Goal: Task Accomplishment & Management: Manage account settings

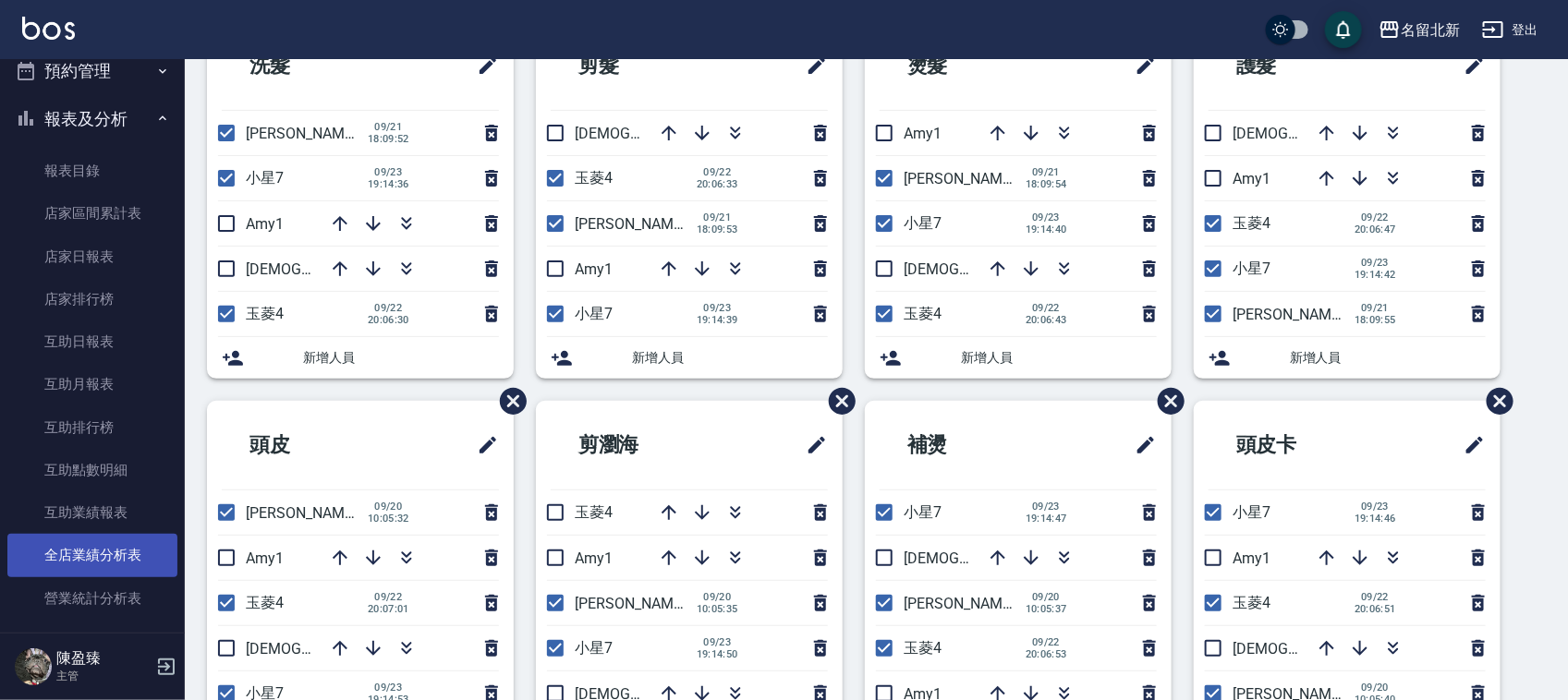
scroll to position [577, 0]
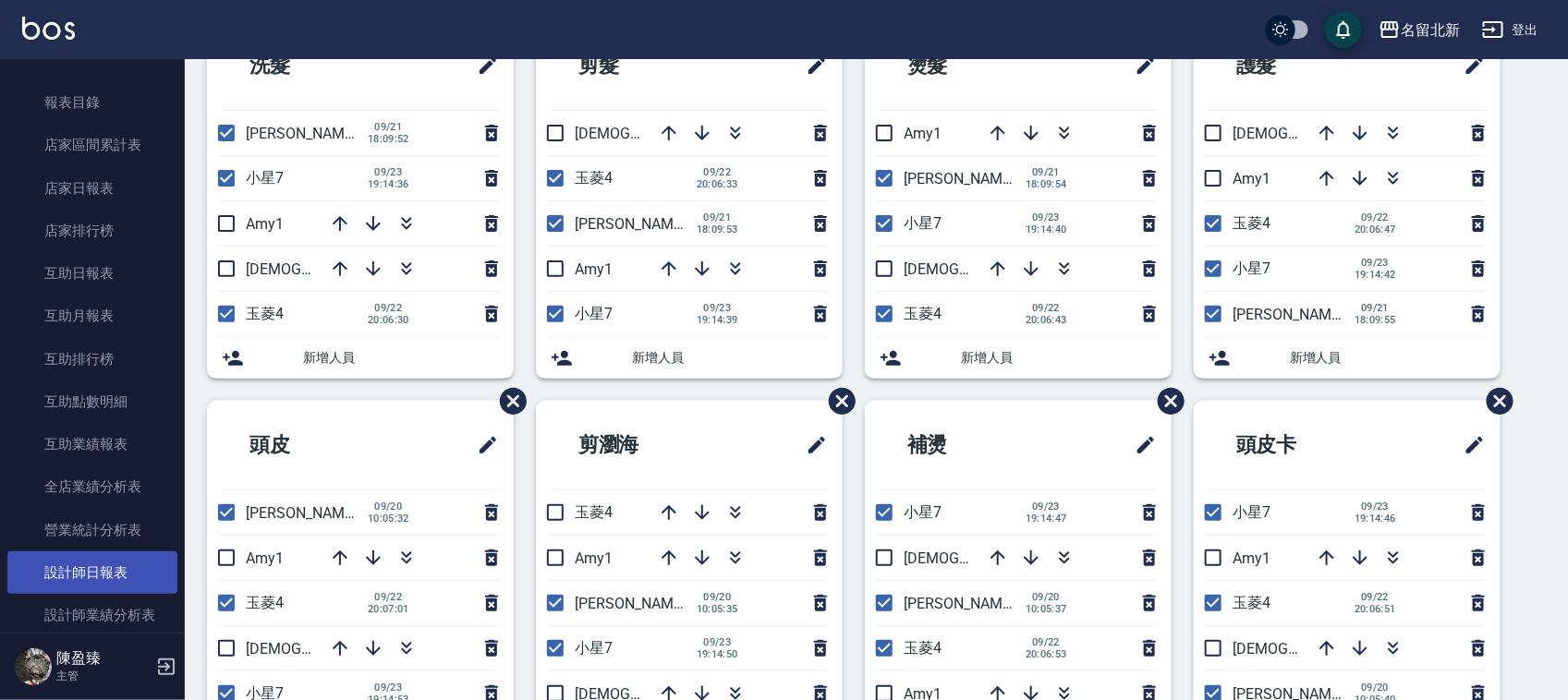
click at [86, 569] on link "設計師日報表" at bounding box center [92, 572] width 170 height 43
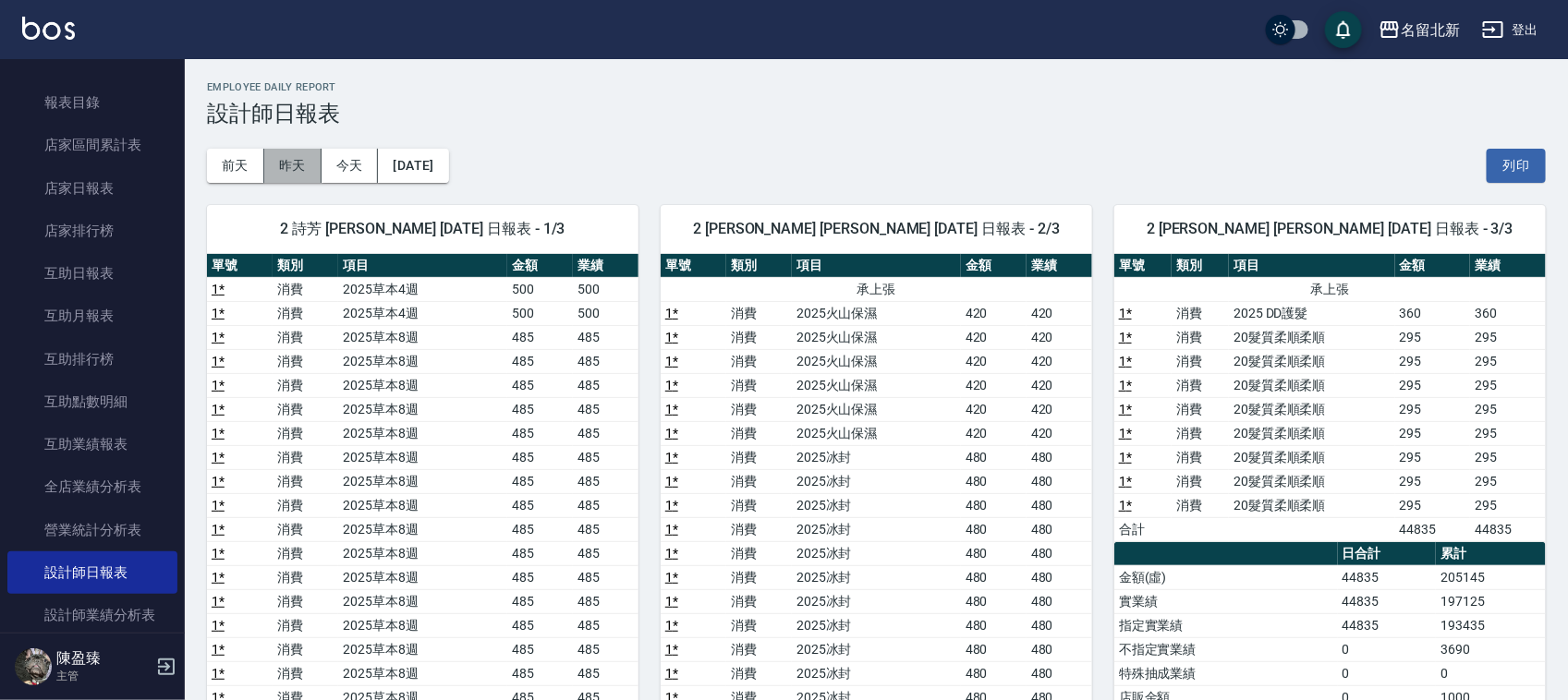
click at [300, 169] on button "昨天" at bounding box center [292, 166] width 57 height 34
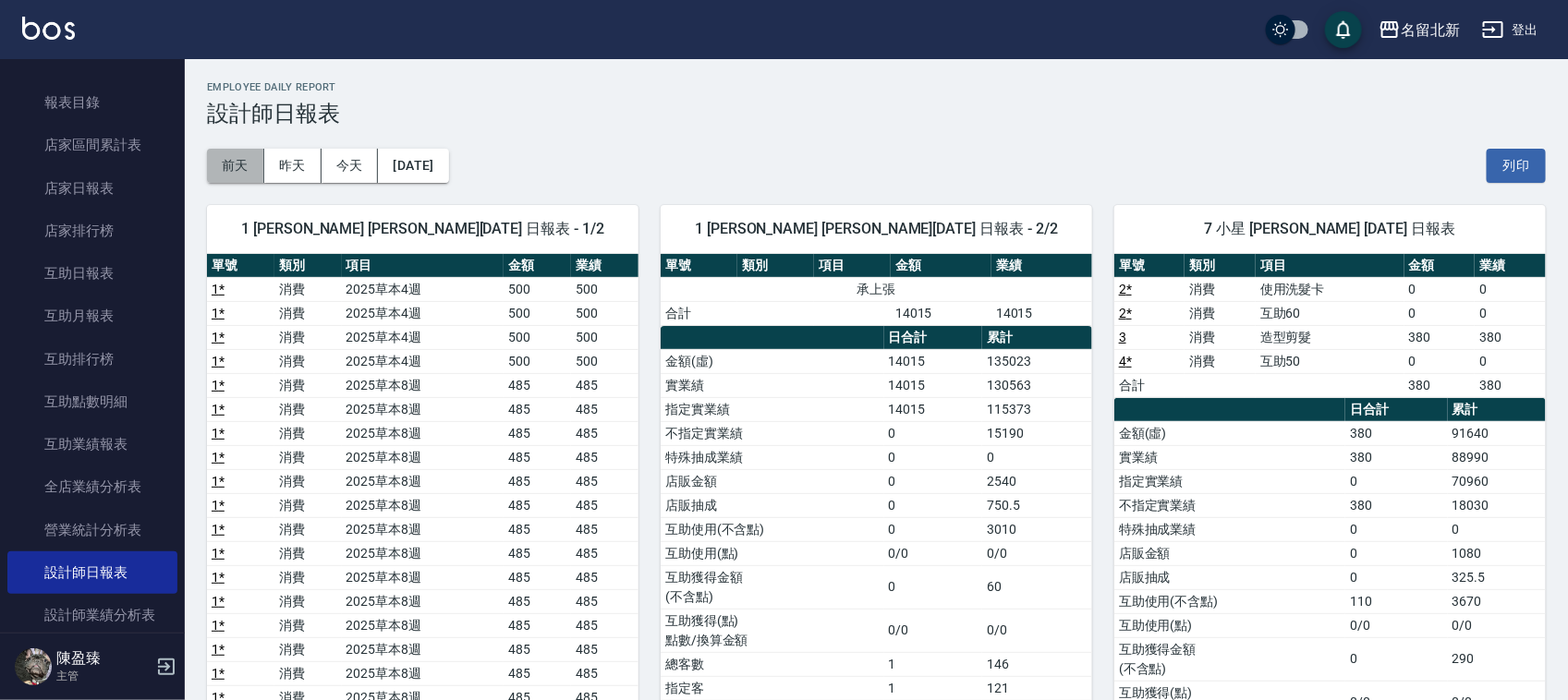
click at [238, 173] on button "前天" at bounding box center [235, 166] width 57 height 34
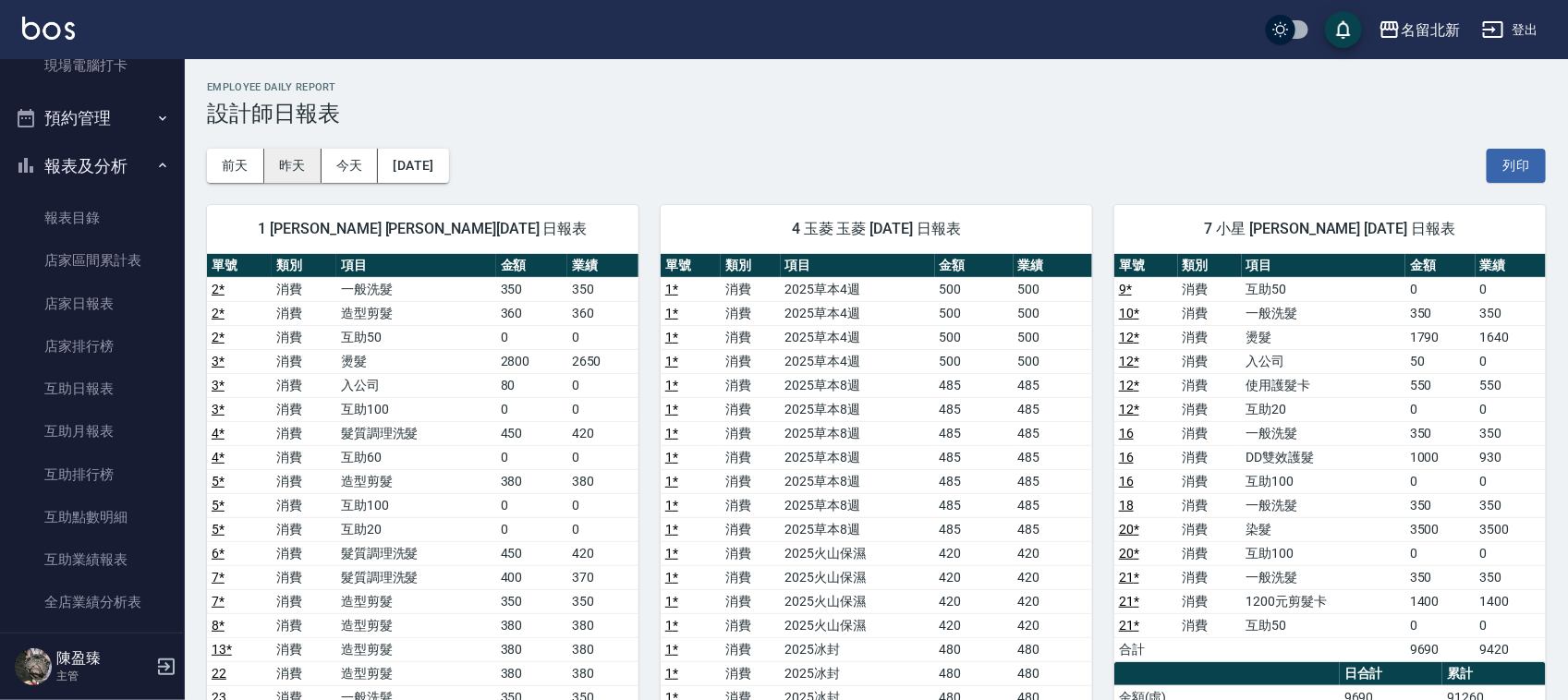
click at [290, 169] on button "昨天" at bounding box center [292, 166] width 57 height 34
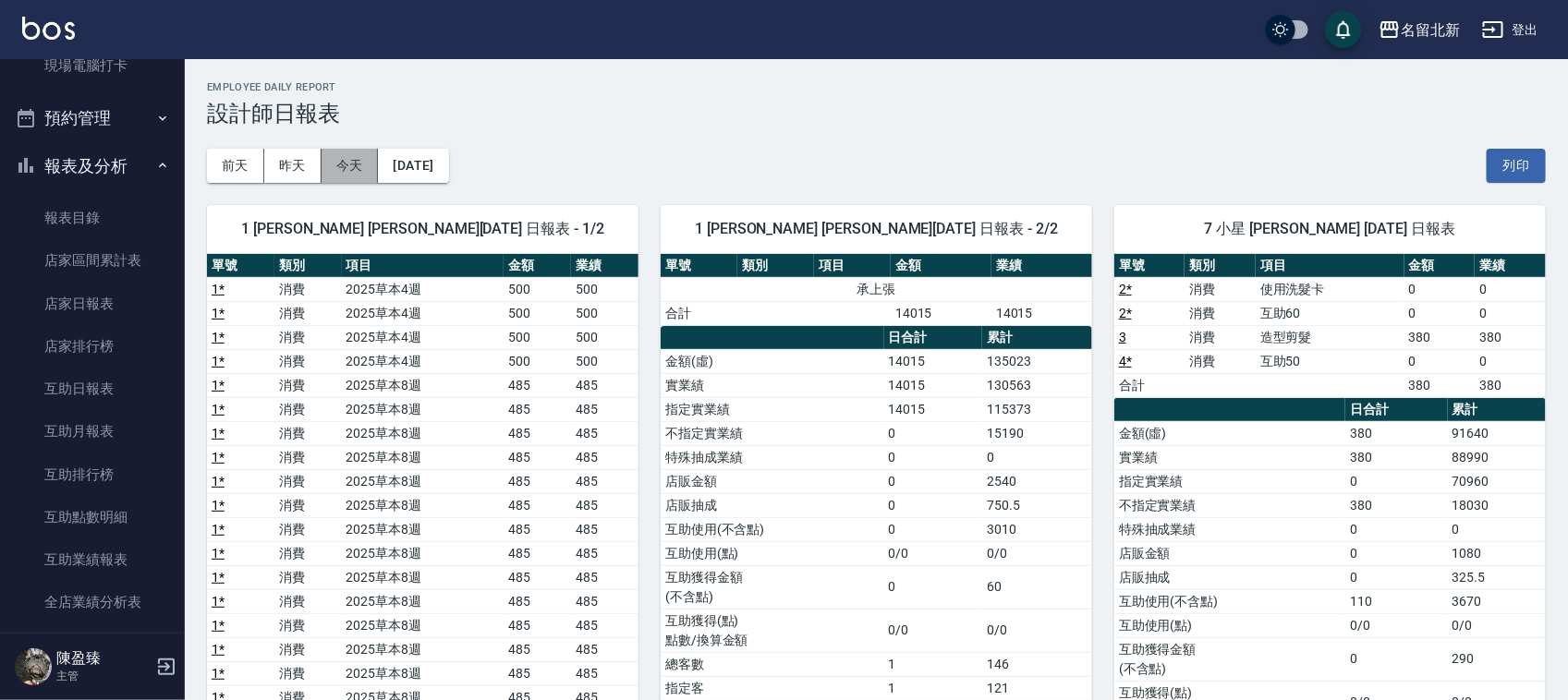
click at [360, 164] on button "今天" at bounding box center [351, 166] width 57 height 34
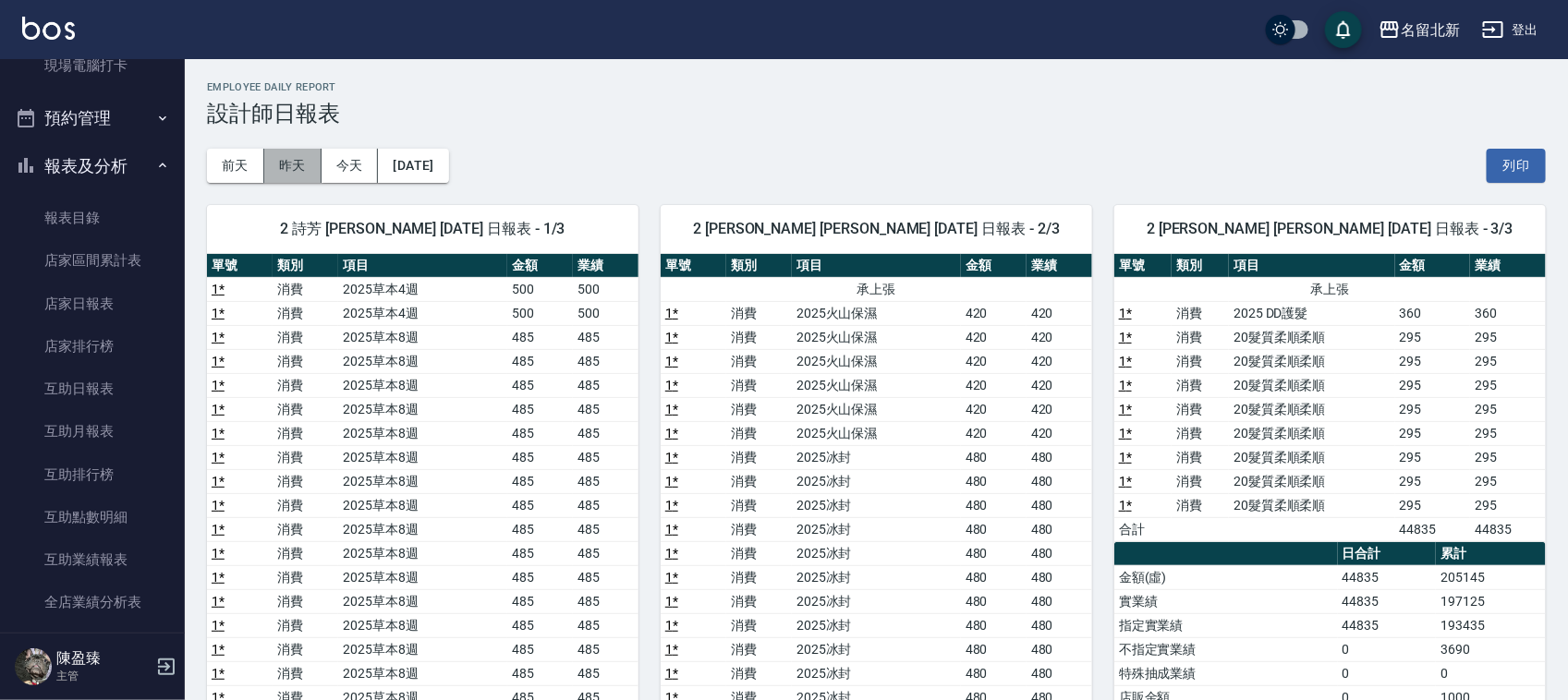
click at [279, 165] on button "昨天" at bounding box center [292, 166] width 57 height 34
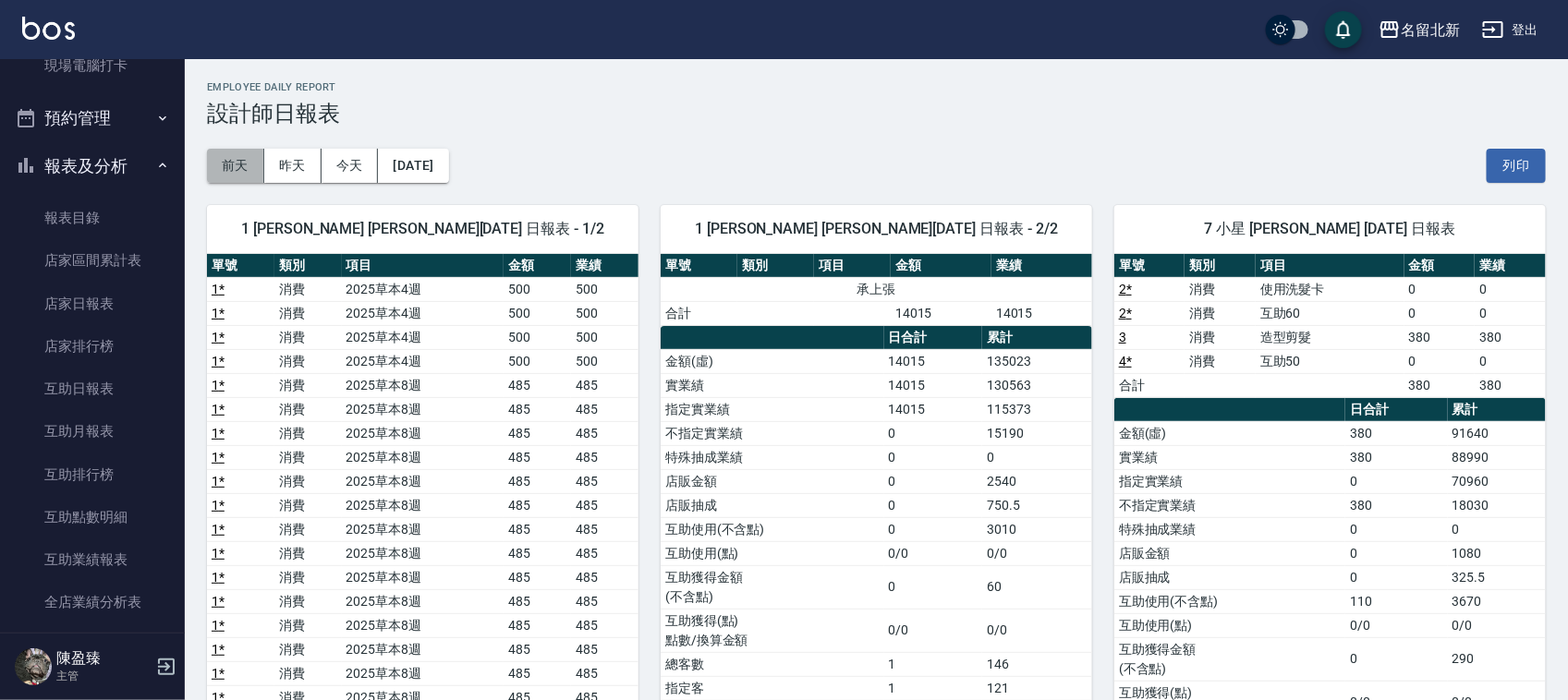
click at [229, 160] on button "前天" at bounding box center [235, 166] width 57 height 34
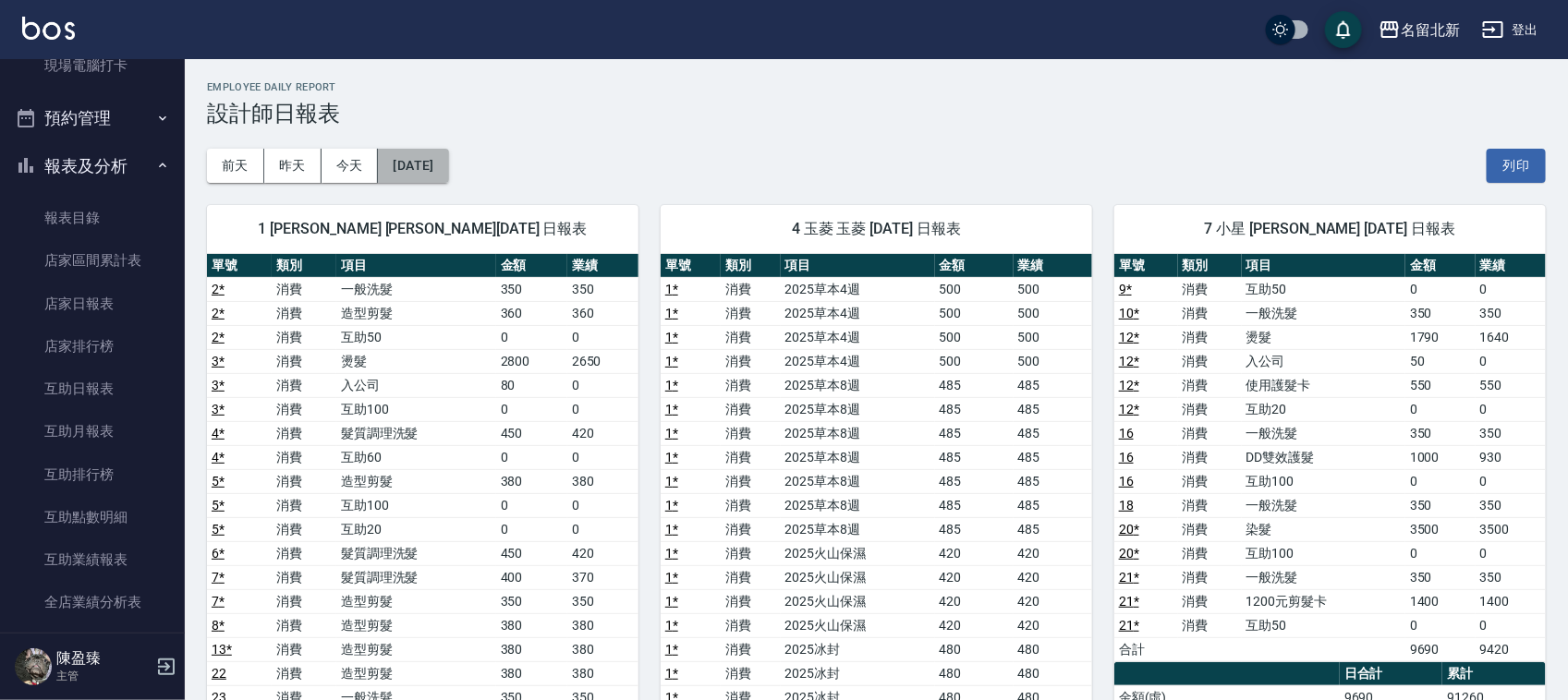
click at [448, 164] on button "[DATE]" at bounding box center [413, 166] width 70 height 34
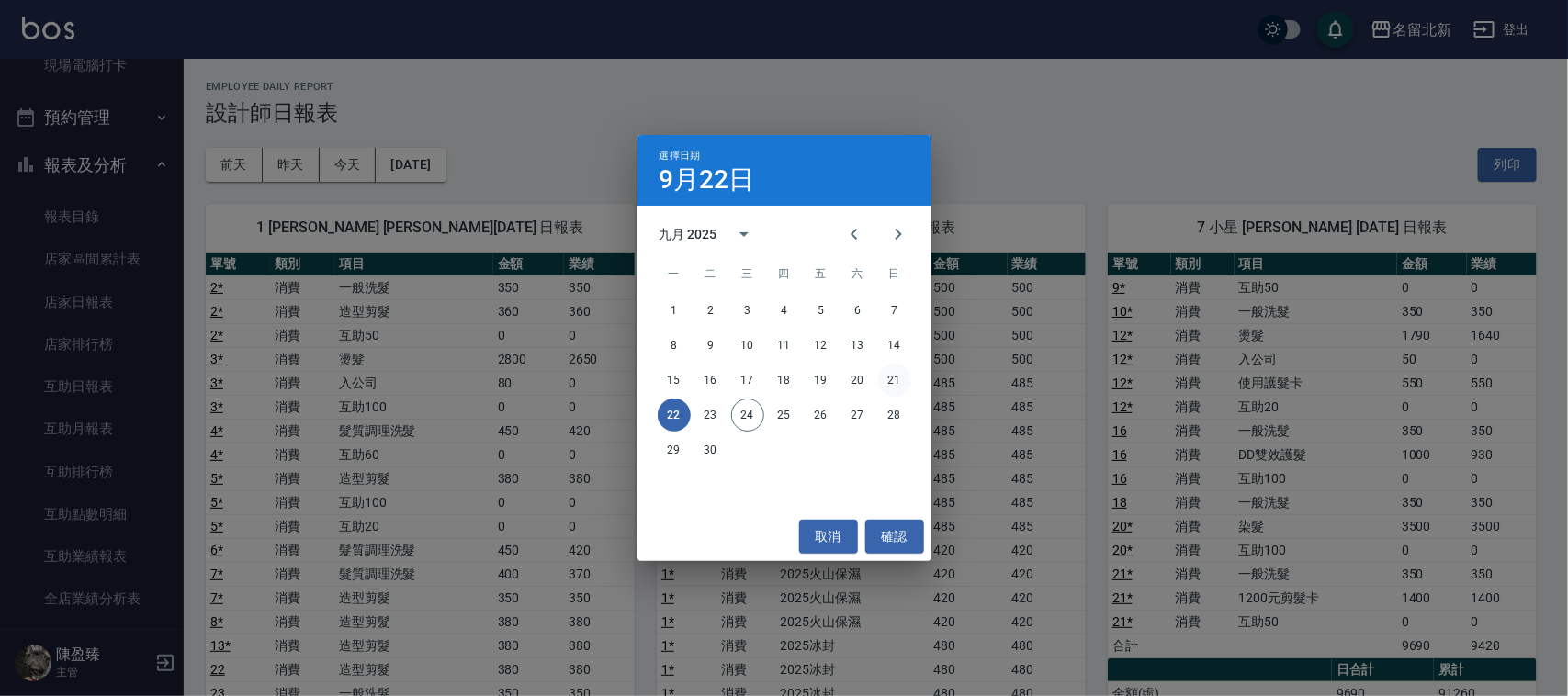
click at [882, 382] on button "21" at bounding box center [894, 380] width 33 height 33
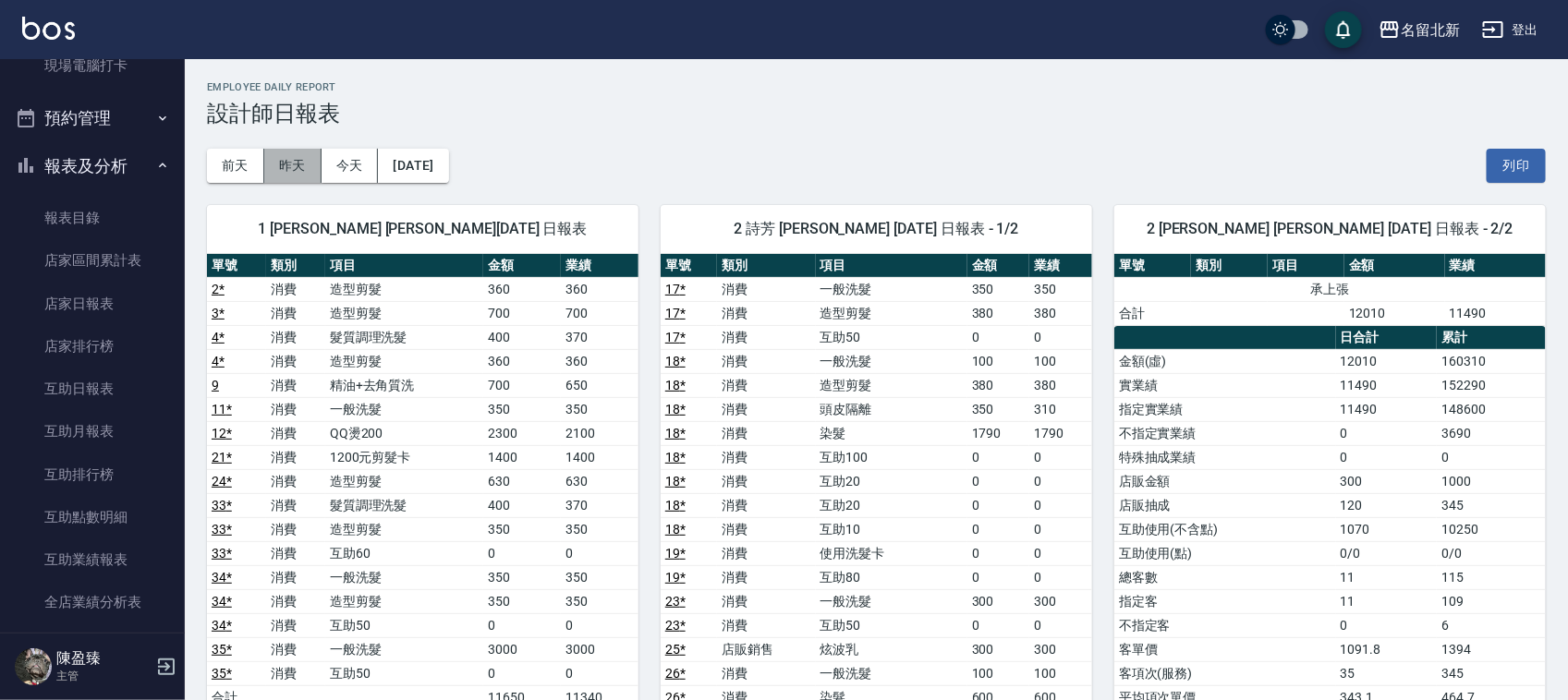
click at [295, 169] on button "昨天" at bounding box center [292, 166] width 57 height 34
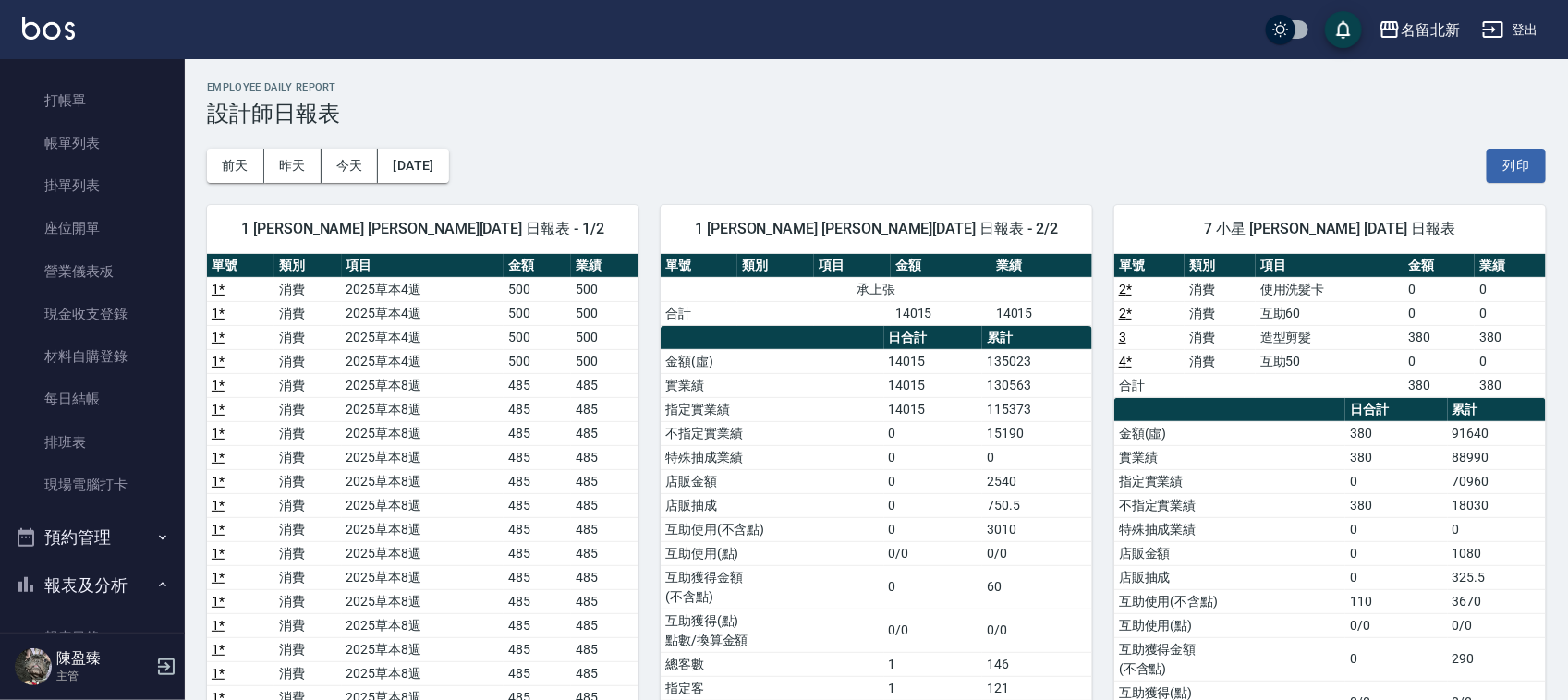
scroll to position [30, 0]
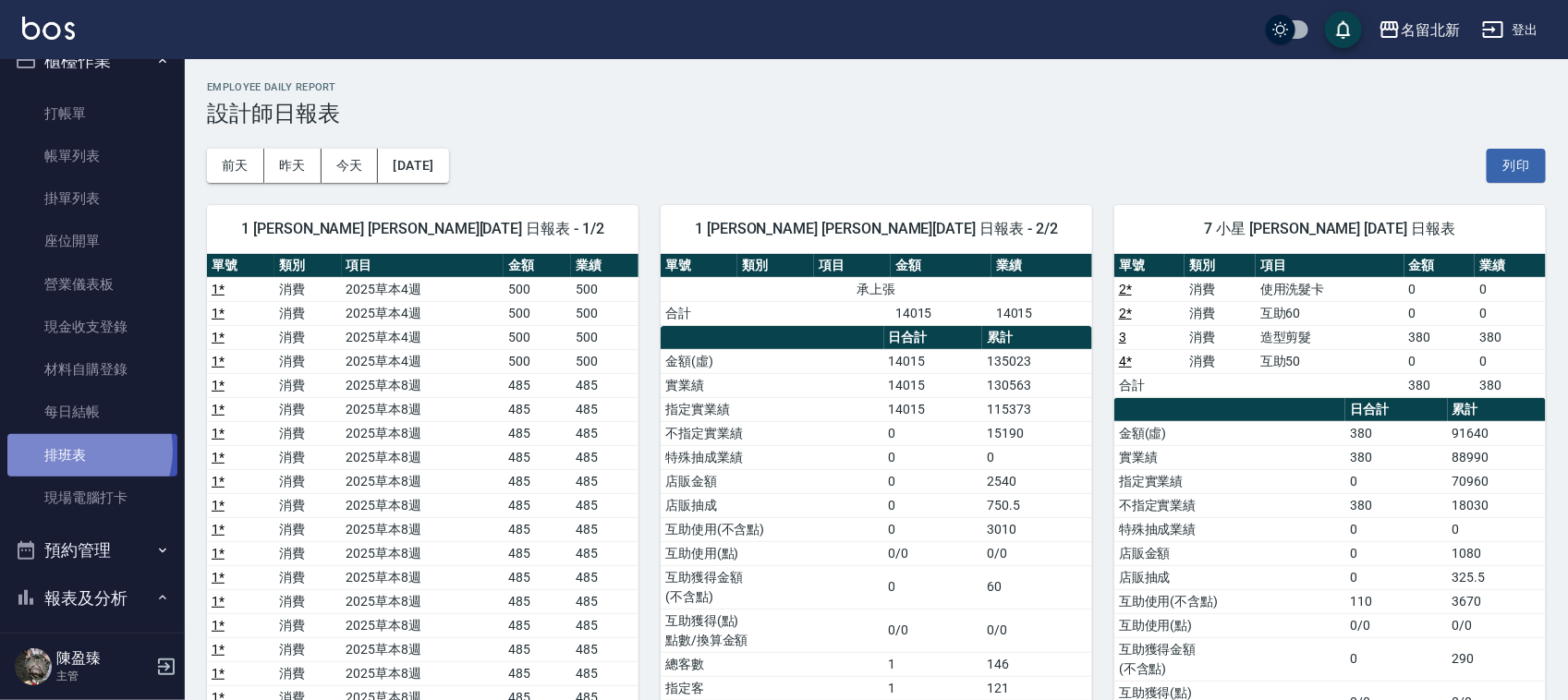
click at [76, 450] on link "排班表" at bounding box center [92, 455] width 170 height 43
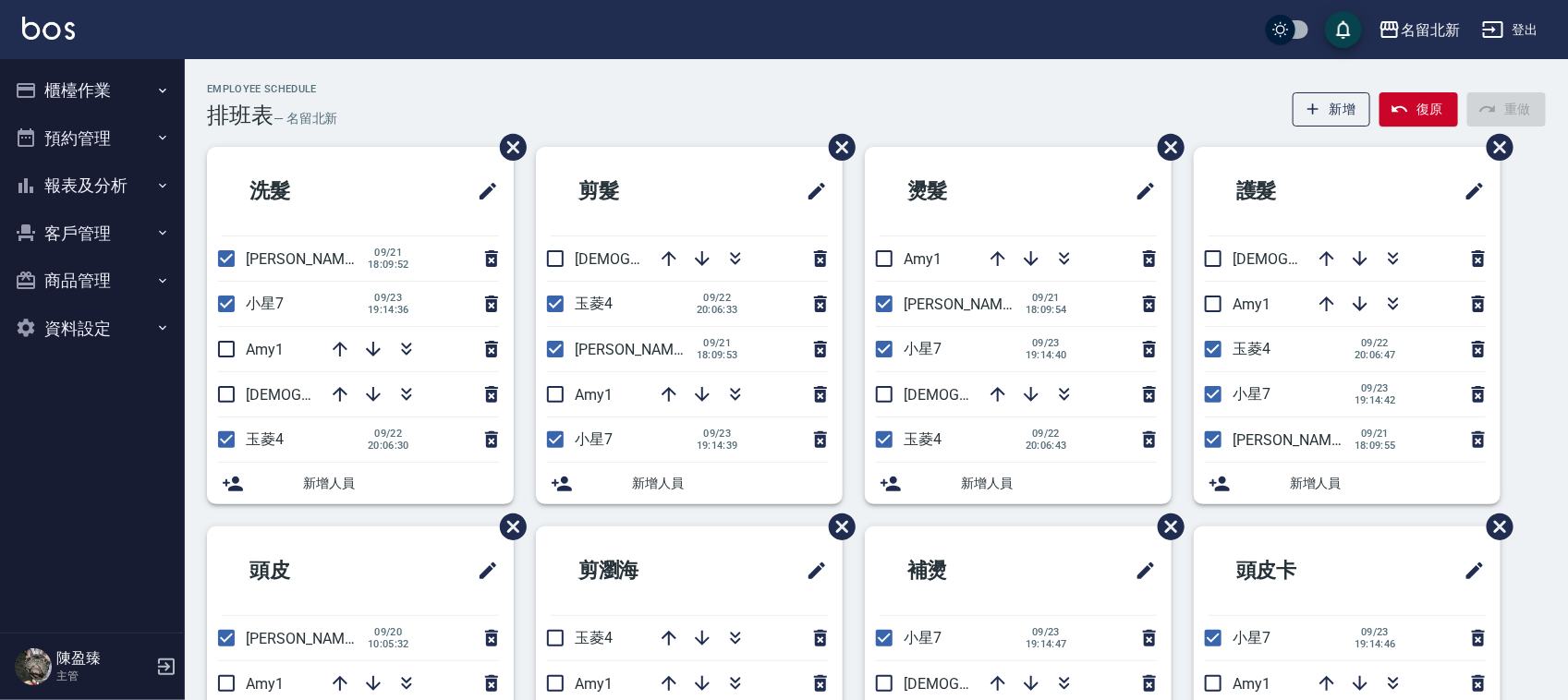
click at [115, 180] on button "報表及分析" at bounding box center [92, 186] width 170 height 48
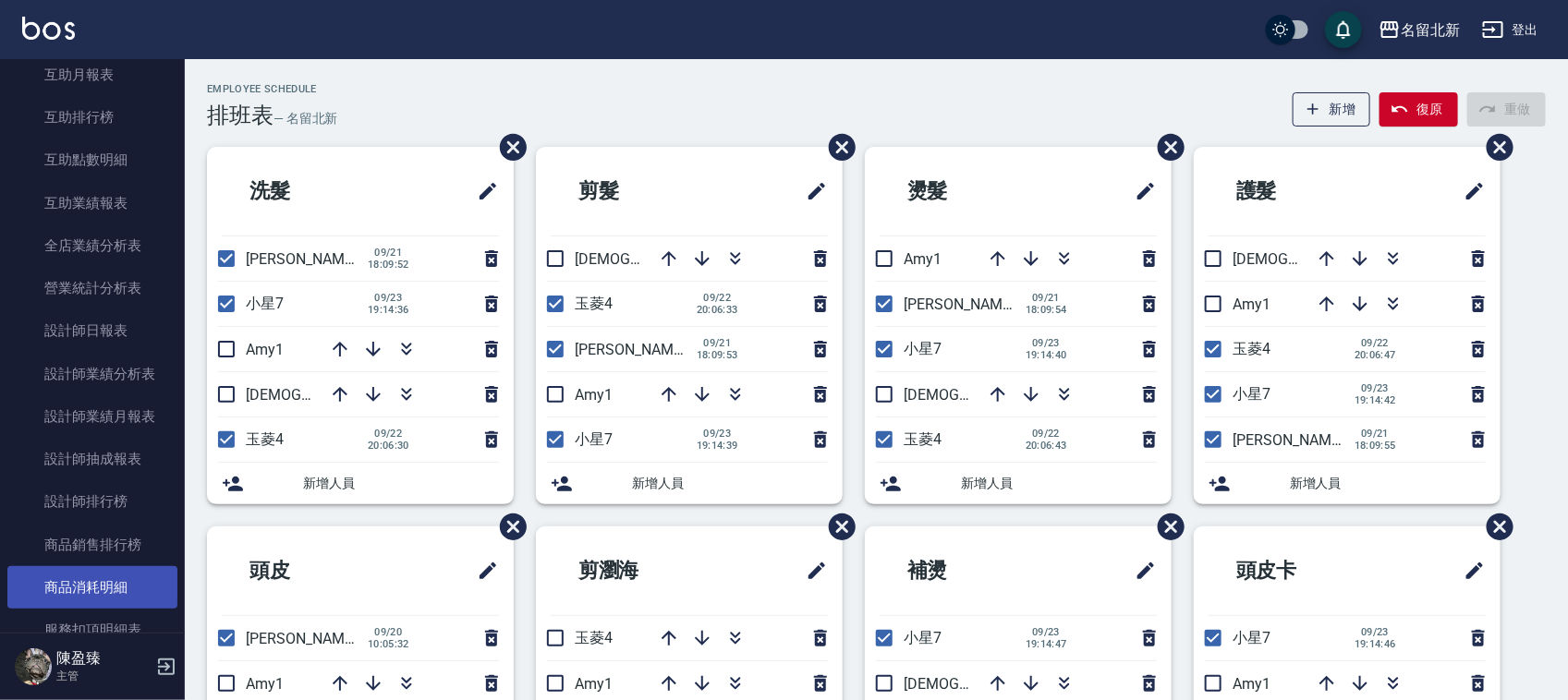
scroll to position [347, 0]
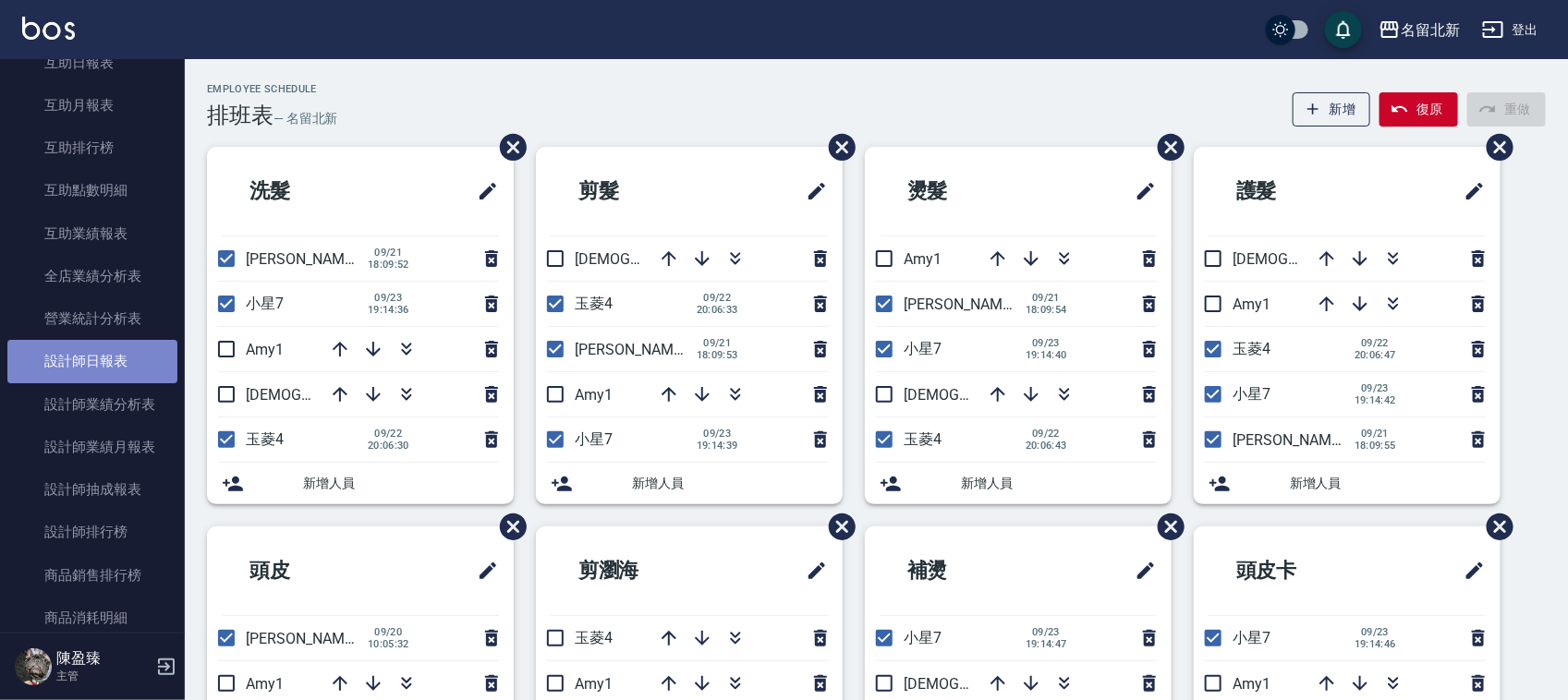
click at [134, 360] on link "設計師日報表" at bounding box center [92, 361] width 170 height 43
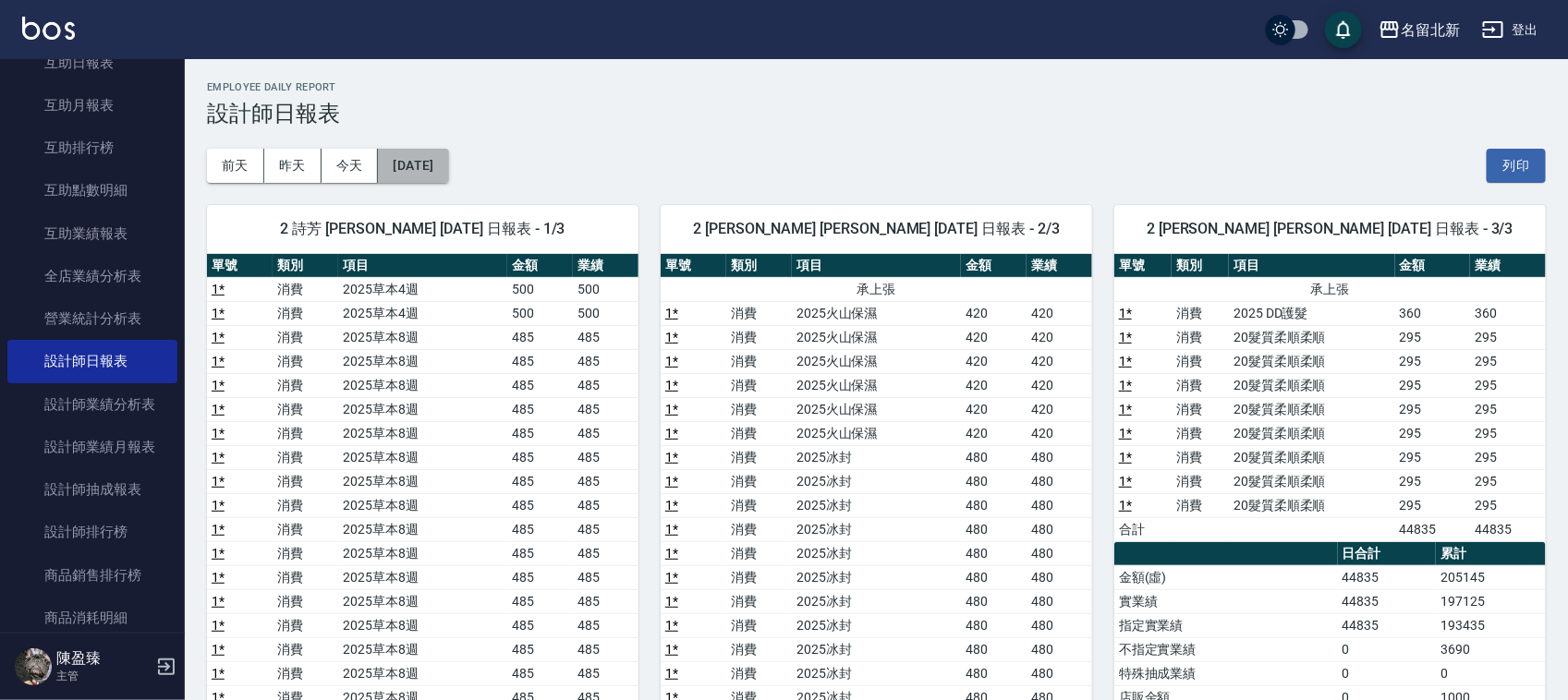
click at [435, 164] on button "[DATE]" at bounding box center [413, 166] width 70 height 34
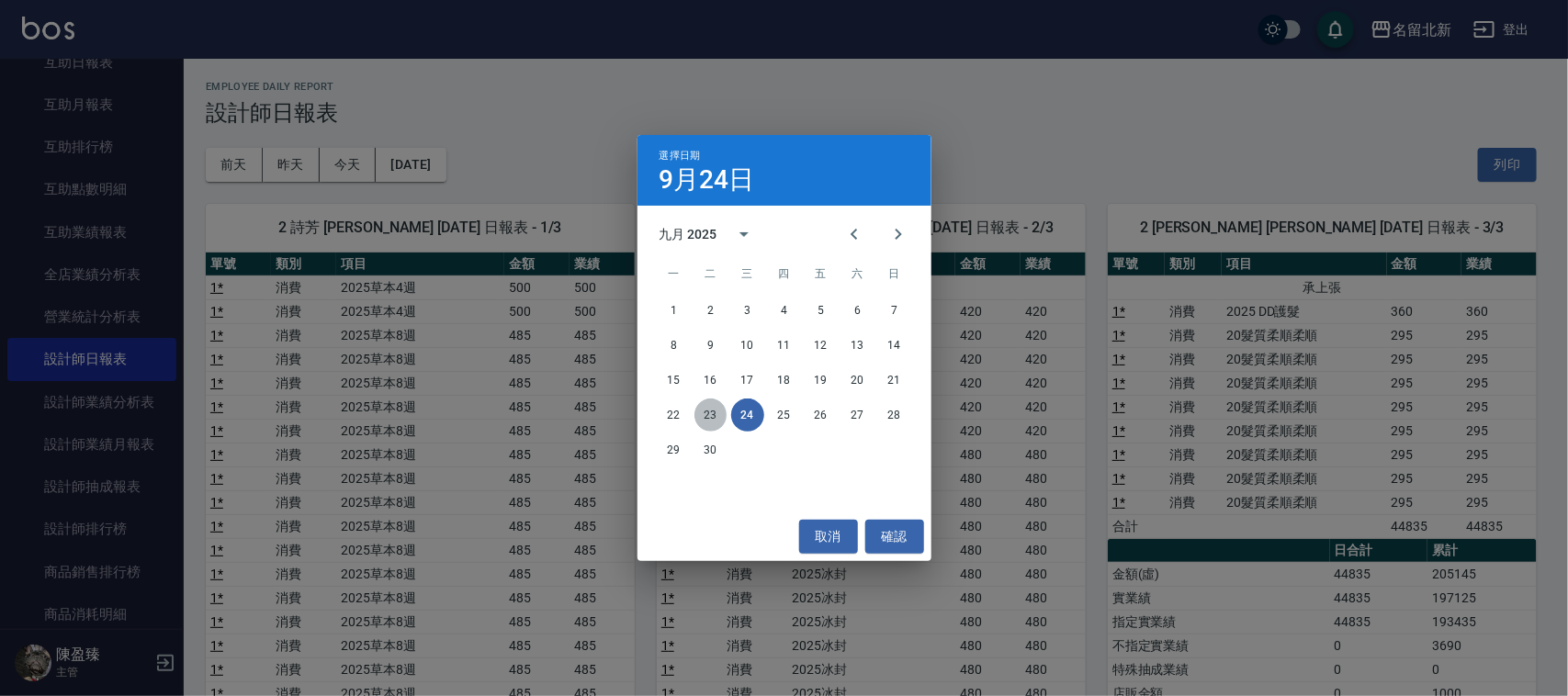
click at [714, 411] on button "23" at bounding box center [710, 415] width 33 height 33
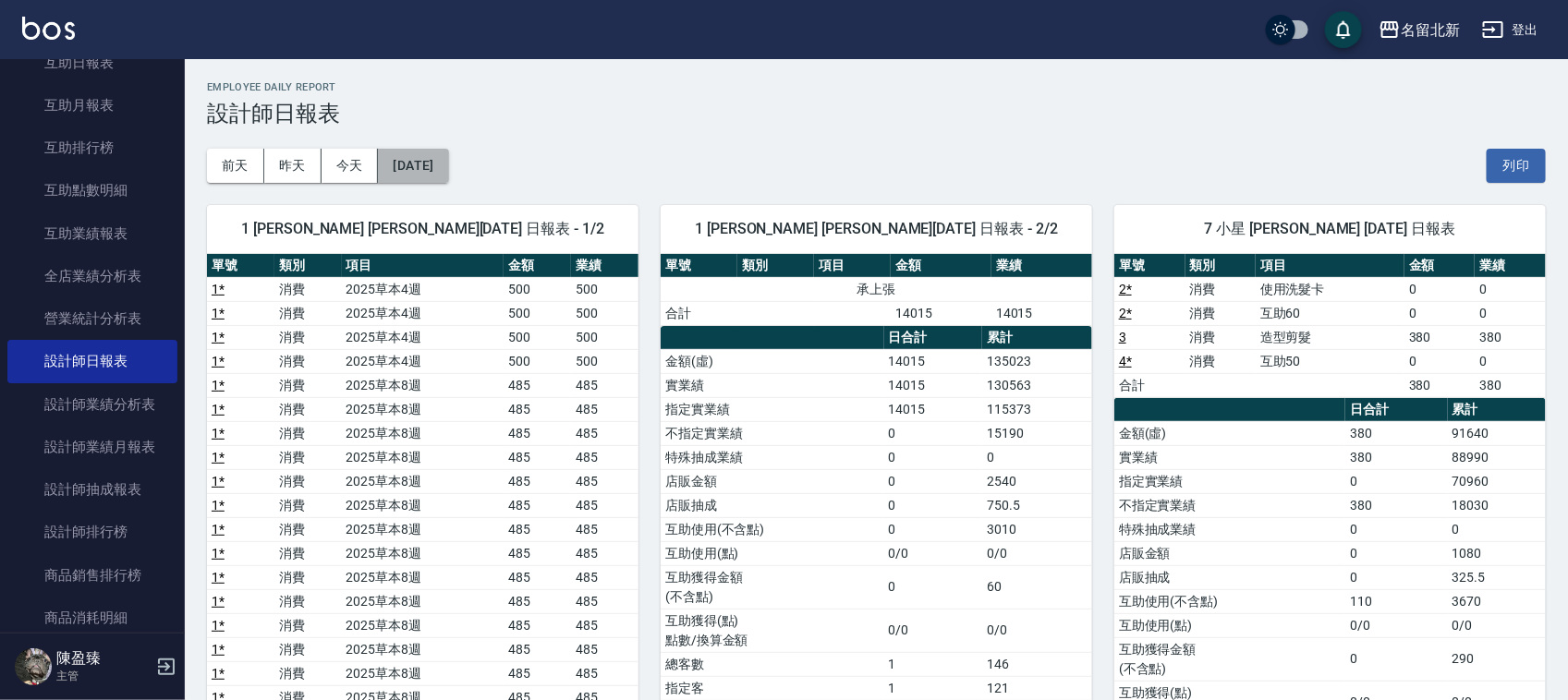
click at [444, 175] on button "[DATE]" at bounding box center [413, 166] width 70 height 34
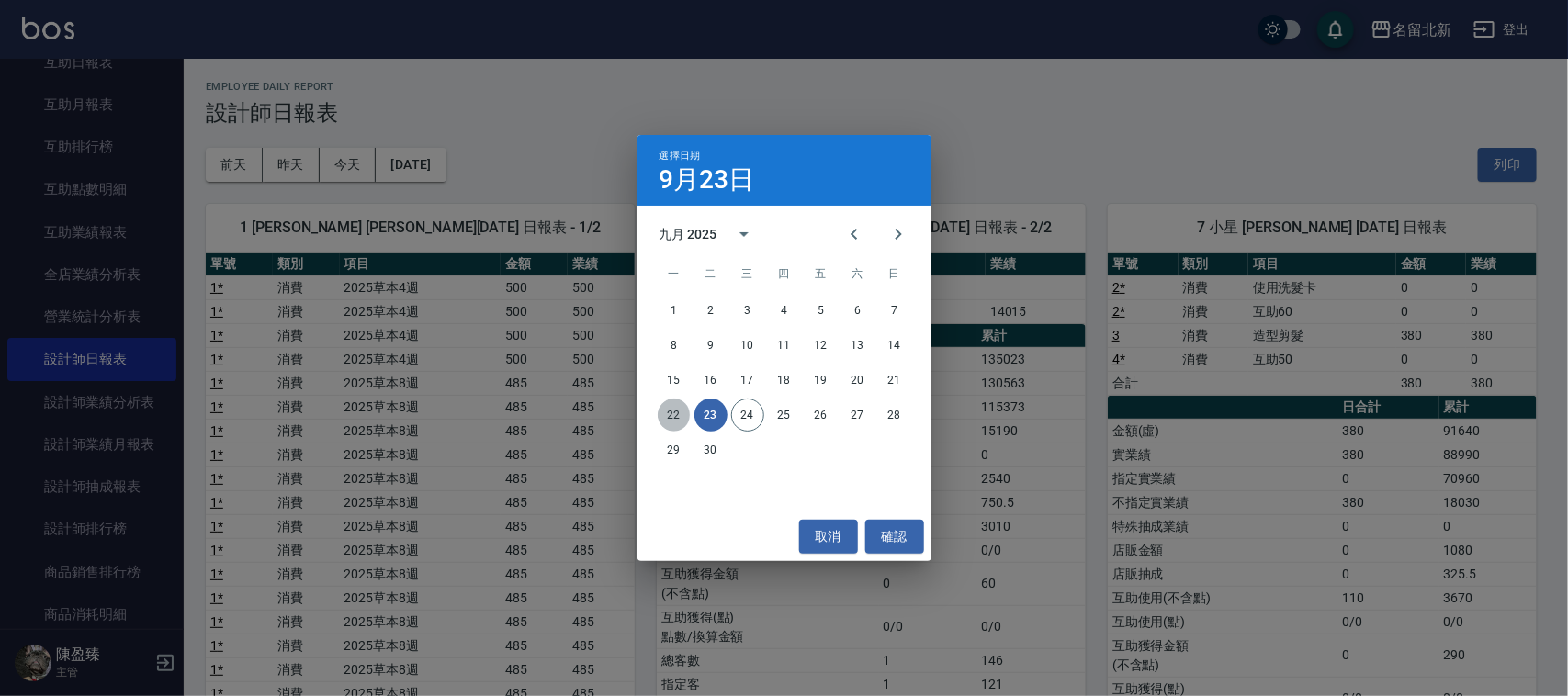
click at [664, 416] on button "22" at bounding box center [673, 415] width 33 height 33
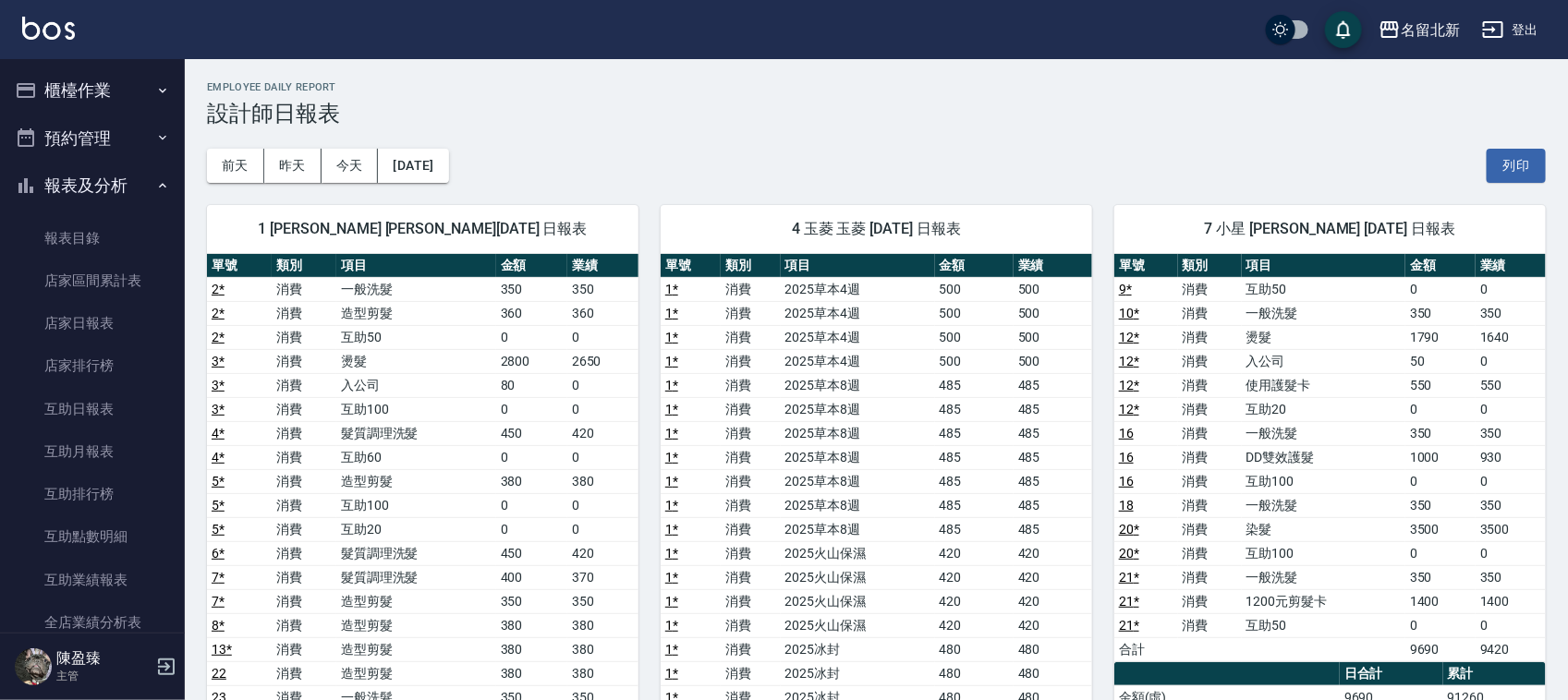
click at [55, 100] on button "櫃檯作業" at bounding box center [92, 90] width 170 height 48
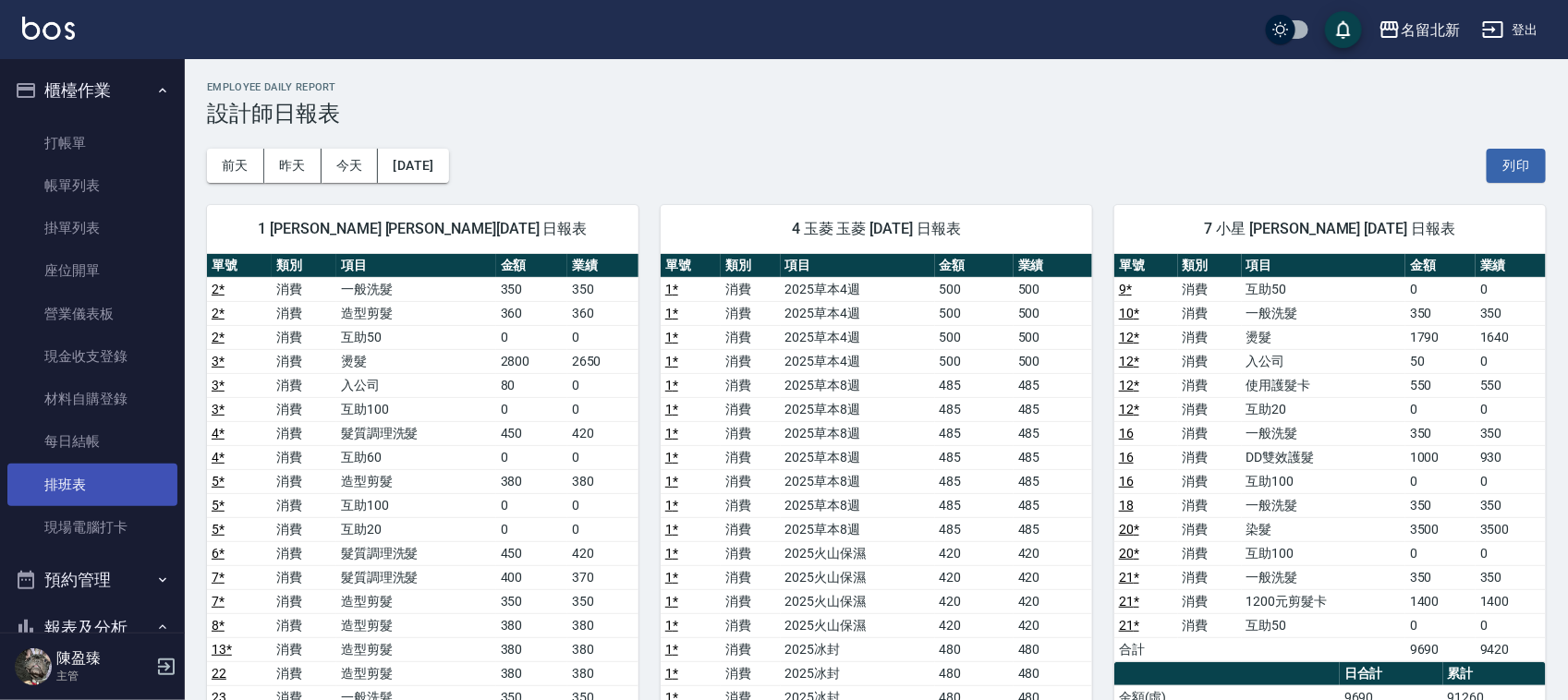
click at [157, 492] on link "排班表" at bounding box center [92, 485] width 170 height 43
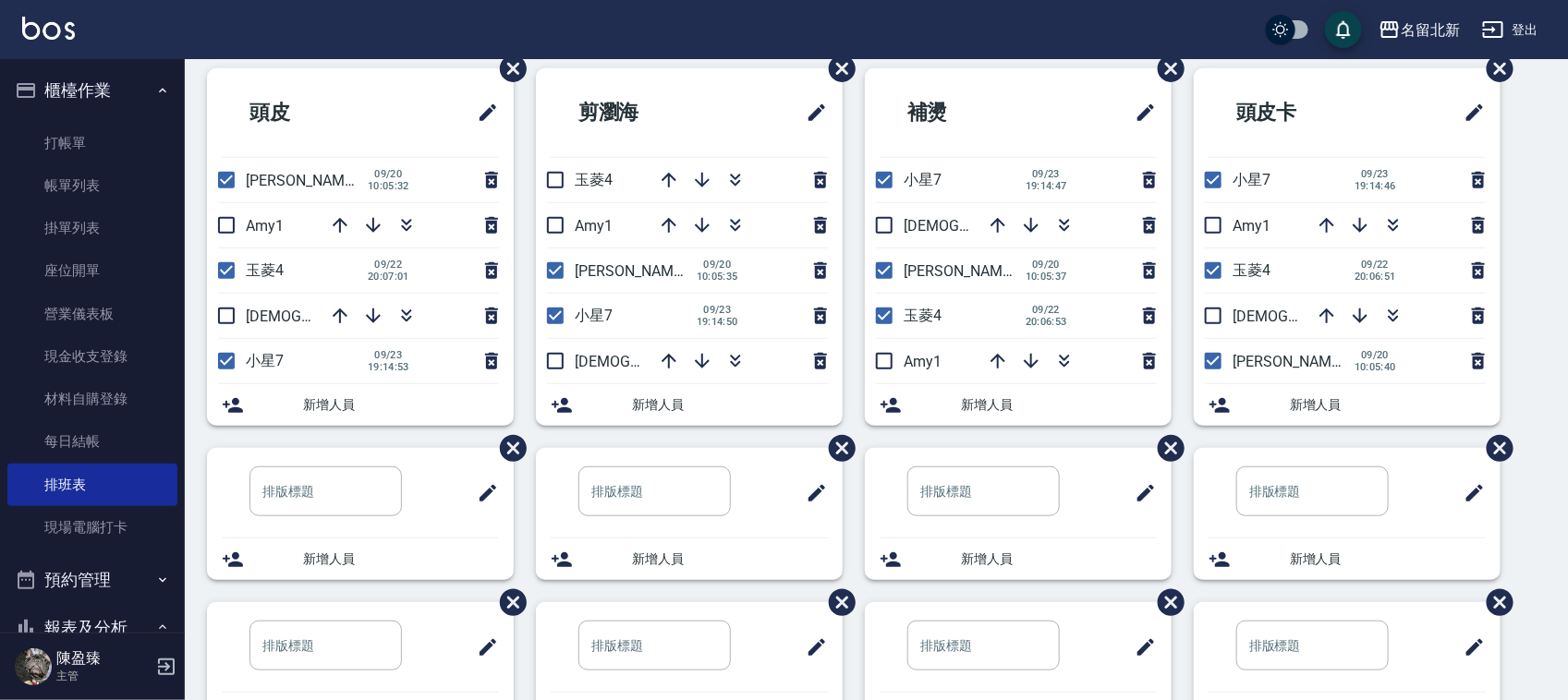
scroll to position [462, 0]
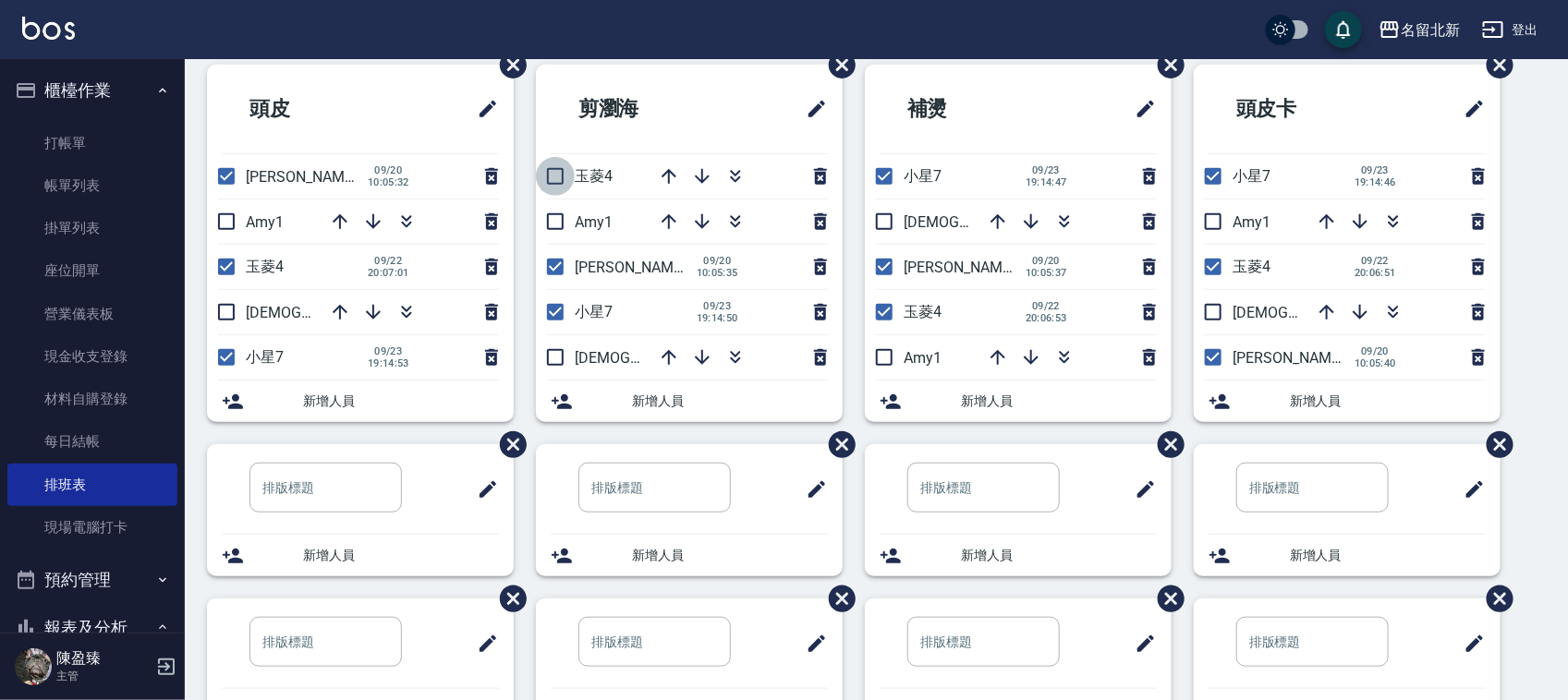
click at [551, 185] on input "checkbox" at bounding box center [555, 176] width 39 height 39
checkbox input "true"
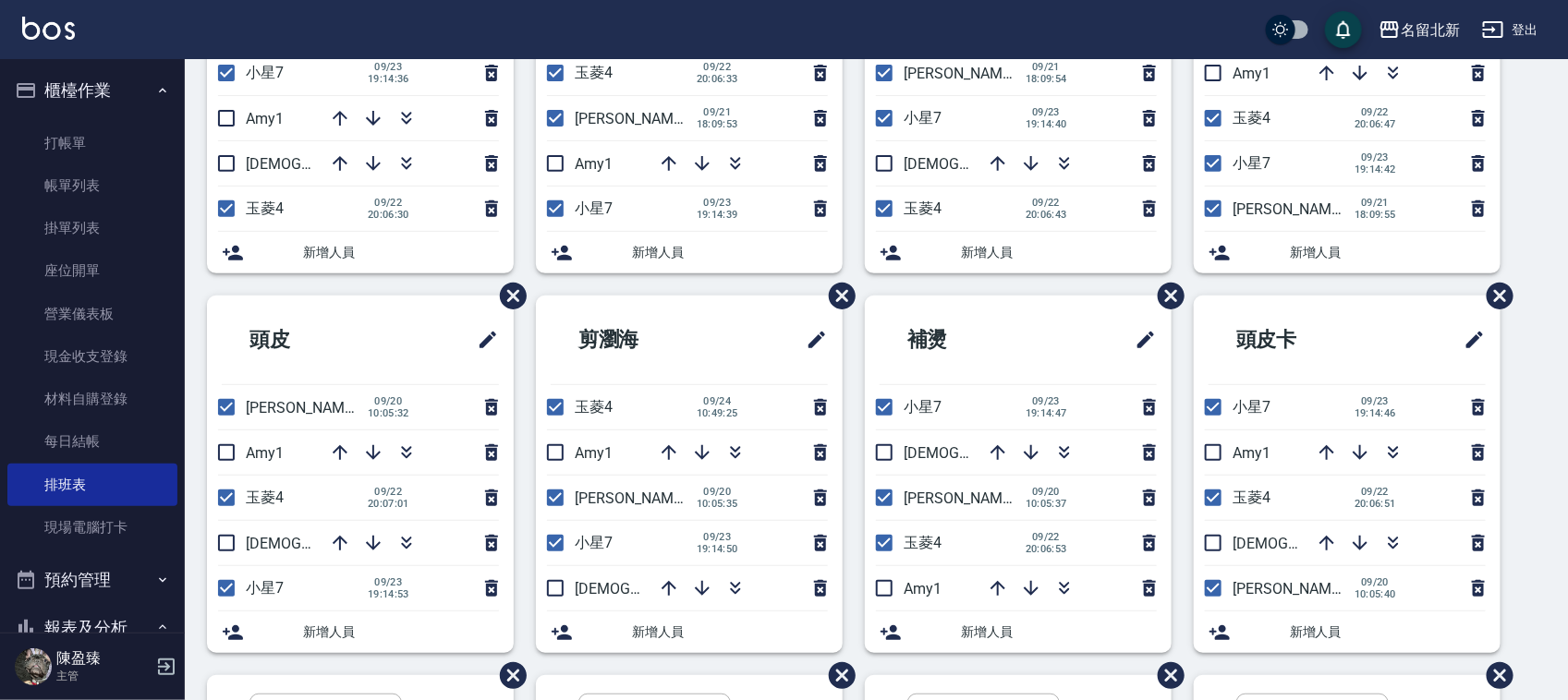
scroll to position [0, 0]
